Goal: Task Accomplishment & Management: Use online tool/utility

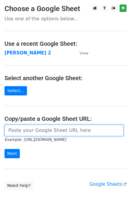
click at [22, 129] on input "url" at bounding box center [63, 130] width 119 height 11
drag, startPoint x: 43, startPoint y: 135, endPoint x: 44, endPoint y: 132, distance: 3.4
click at [43, 135] on input "url" at bounding box center [63, 130] width 119 height 11
type input "[URL][DOMAIN_NAME]"
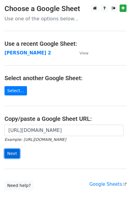
click at [11, 154] on input "Next" at bounding box center [11, 153] width 15 height 9
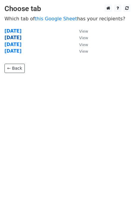
click at [12, 38] on strong "Wednesday" at bounding box center [12, 37] width 17 height 5
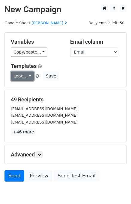
click at [21, 76] on link "Load..." at bounding box center [22, 75] width 23 height 9
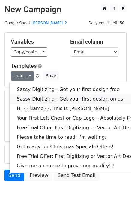
click at [35, 96] on link "Sassy Digitizing : Get your first design on us" at bounding box center [86, 99] width 153 height 10
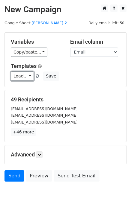
drag, startPoint x: 21, startPoint y: 75, endPoint x: 30, endPoint y: 84, distance: 12.1
click at [21, 76] on link "Load..." at bounding box center [22, 75] width 23 height 9
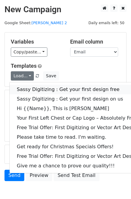
click at [36, 89] on link "Sassy Digitizing : Get your first design free" at bounding box center [86, 90] width 153 height 10
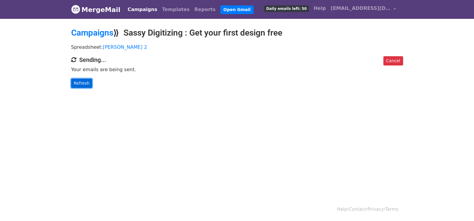
click at [79, 82] on link "Refresh" at bounding box center [81, 83] width 21 height 9
